Goal: Information Seeking & Learning: Learn about a topic

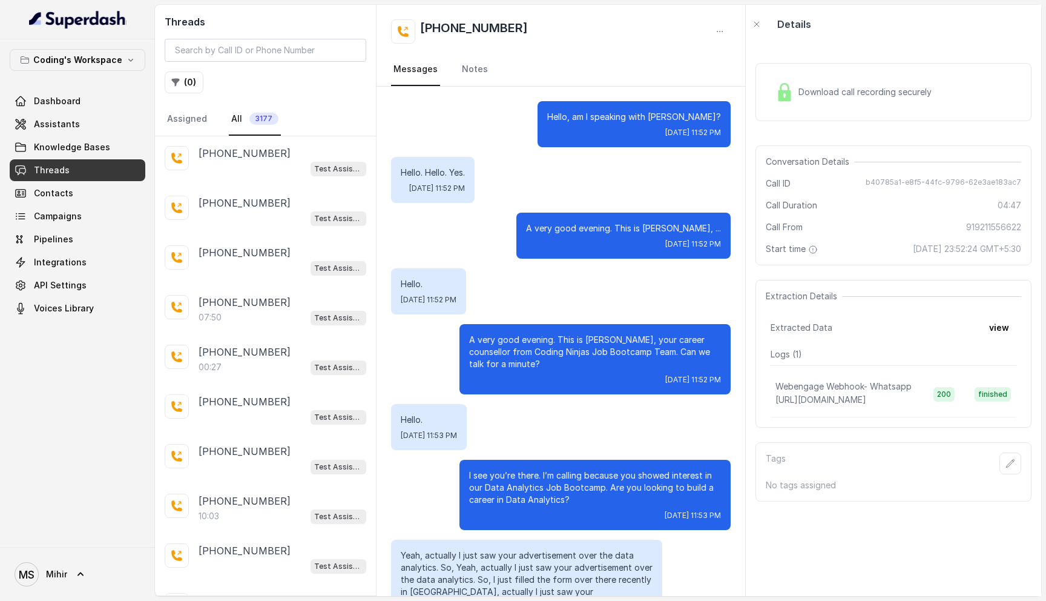
scroll to position [2111, 0]
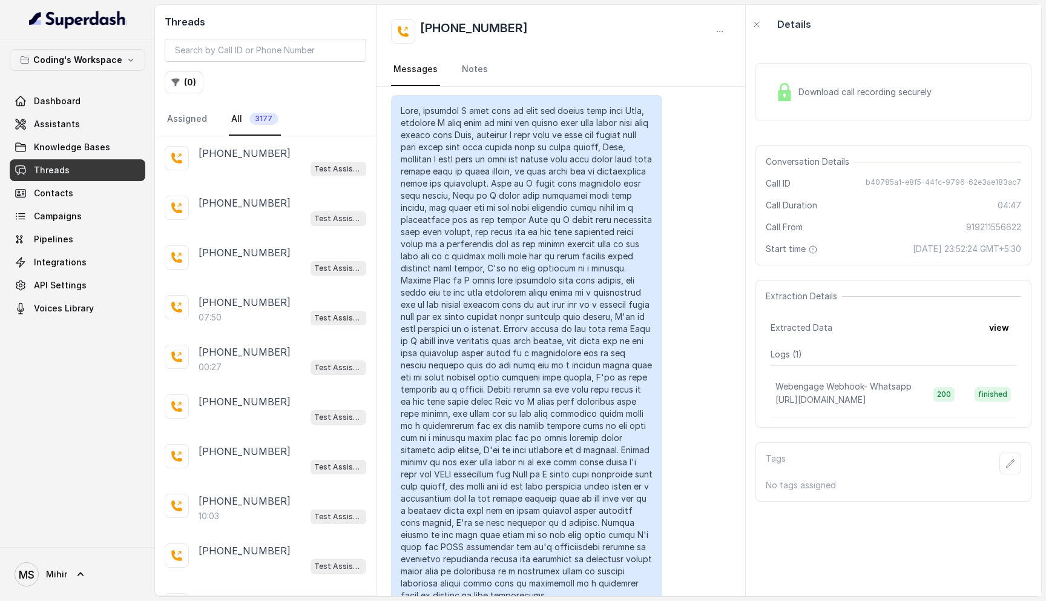
click at [71, 166] on link "Threads" at bounding box center [78, 170] width 136 height 22
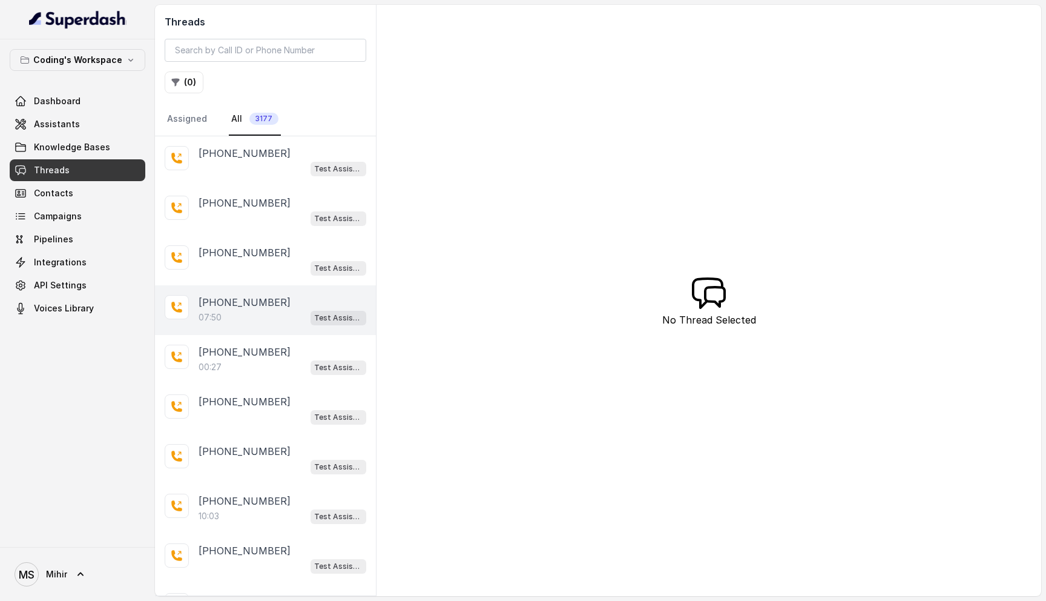
click at [251, 311] on div "07:50 Test Assistant-3" at bounding box center [283, 317] width 168 height 16
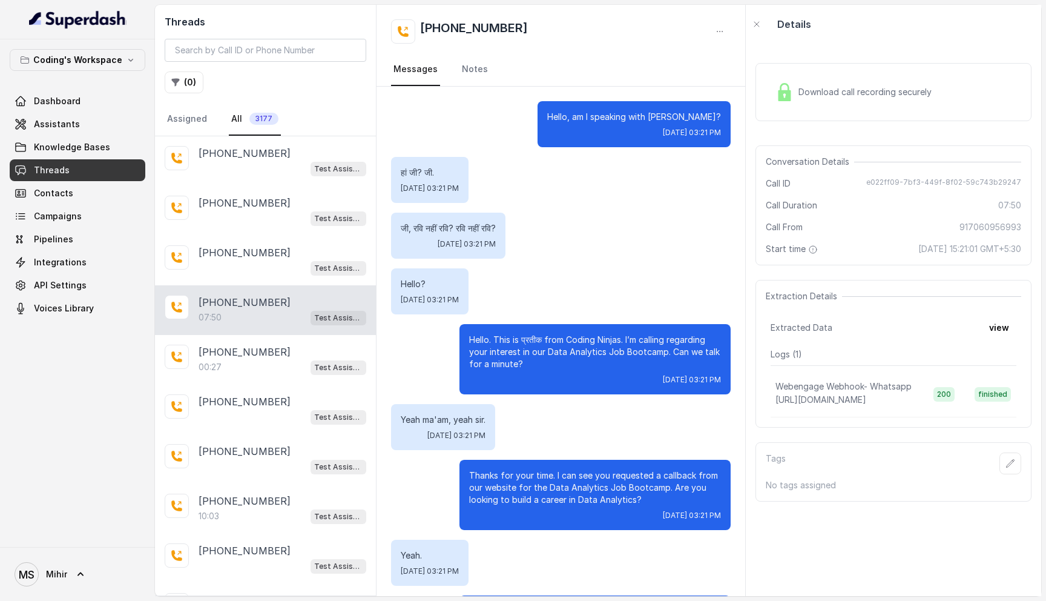
scroll to position [4596, 0]
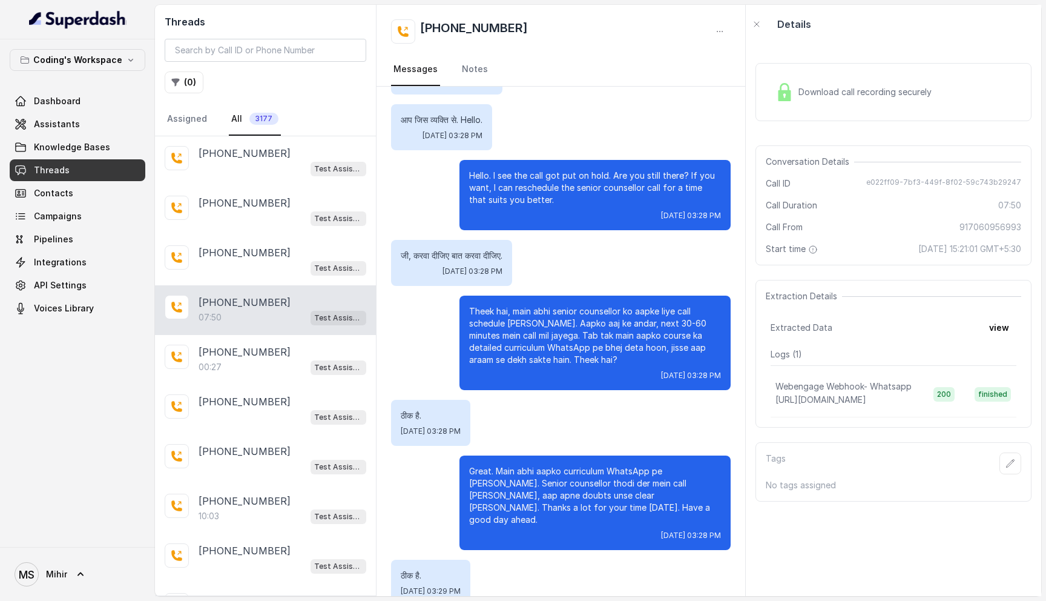
click at [87, 171] on link "Threads" at bounding box center [78, 170] width 136 height 22
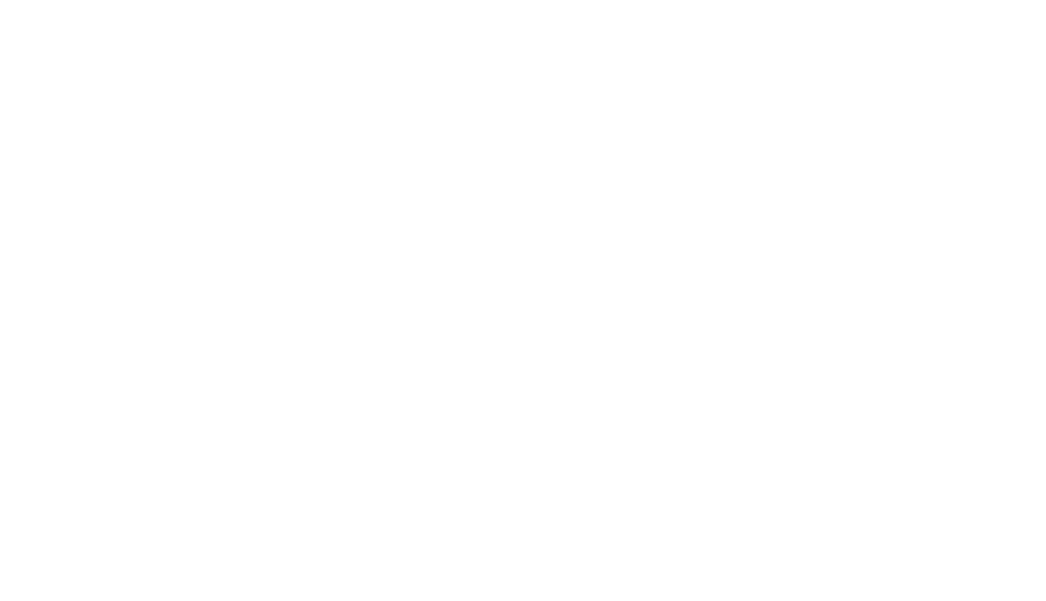
click at [598, 0] on html at bounding box center [523, 0] width 1046 height 0
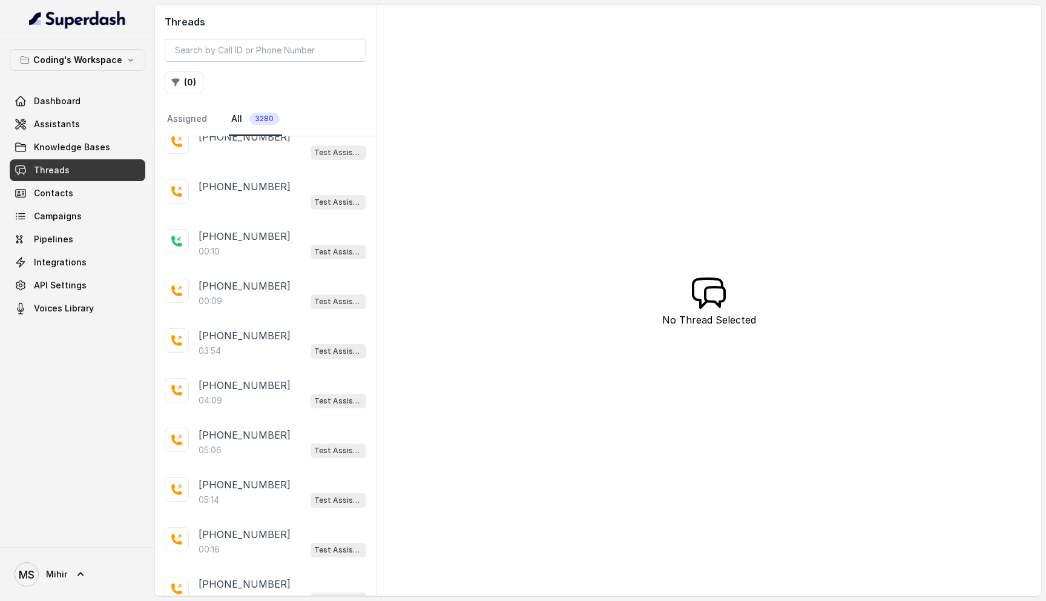
scroll to position [119, 0]
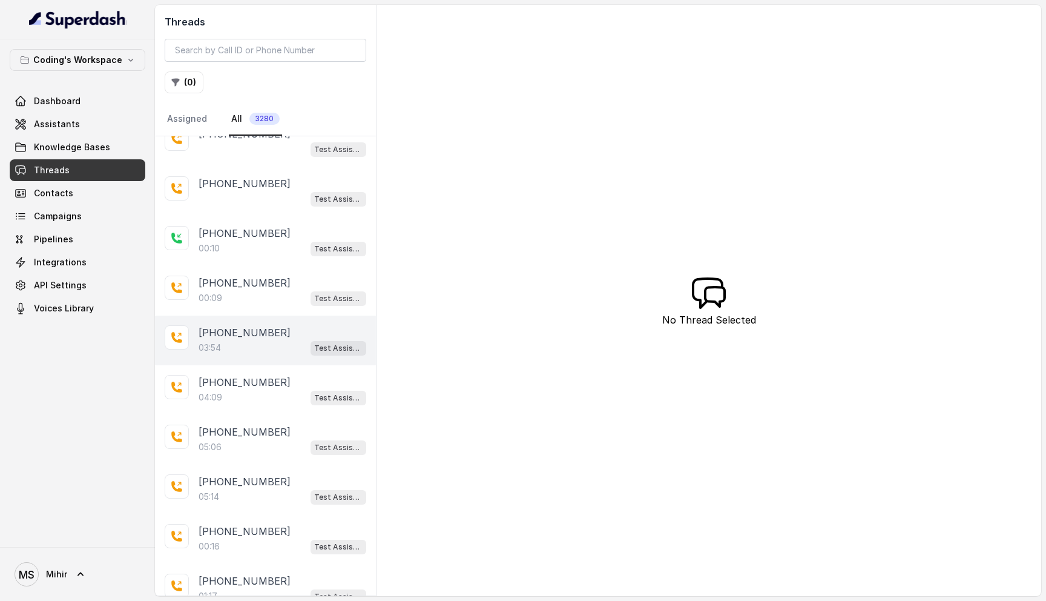
click at [242, 349] on div "03:54 Test Assistant-3" at bounding box center [283, 348] width 168 height 16
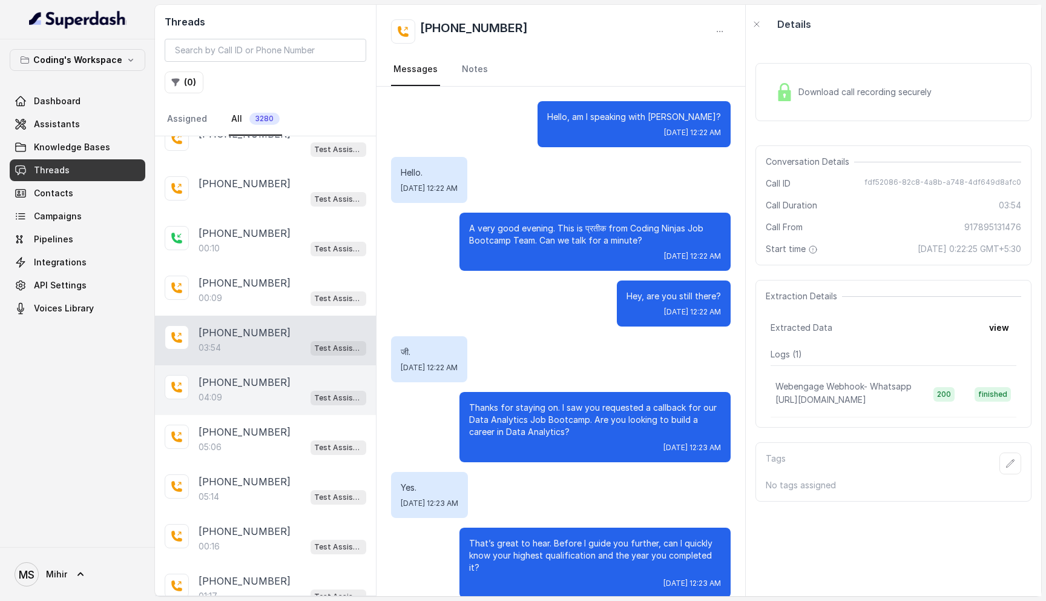
click at [288, 398] on div "04:09 Test Assistant-3" at bounding box center [283, 397] width 168 height 16
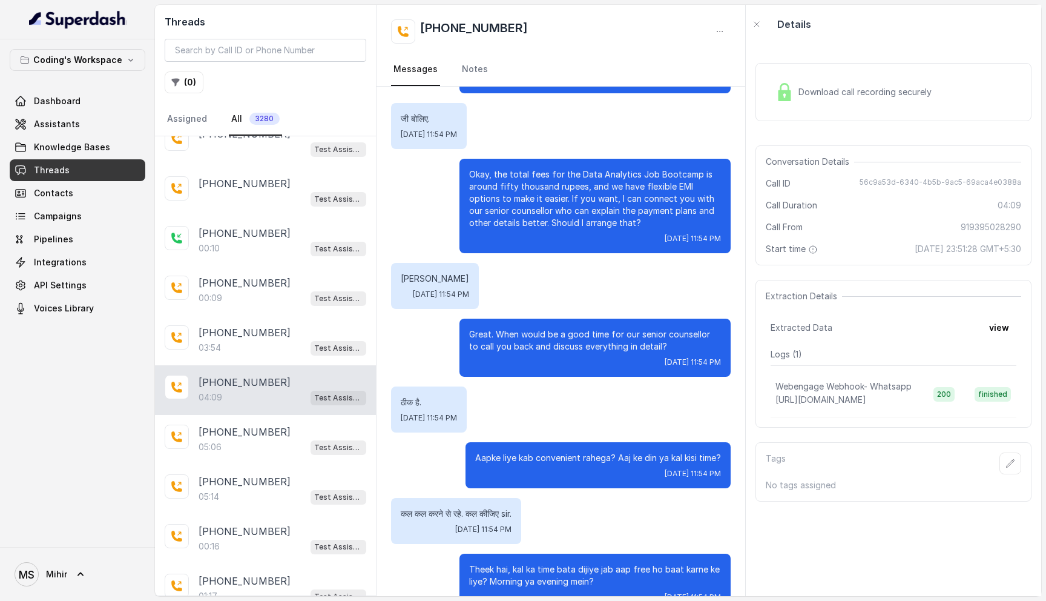
scroll to position [1901, 0]
